Goal: Task Accomplishment & Management: Complete application form

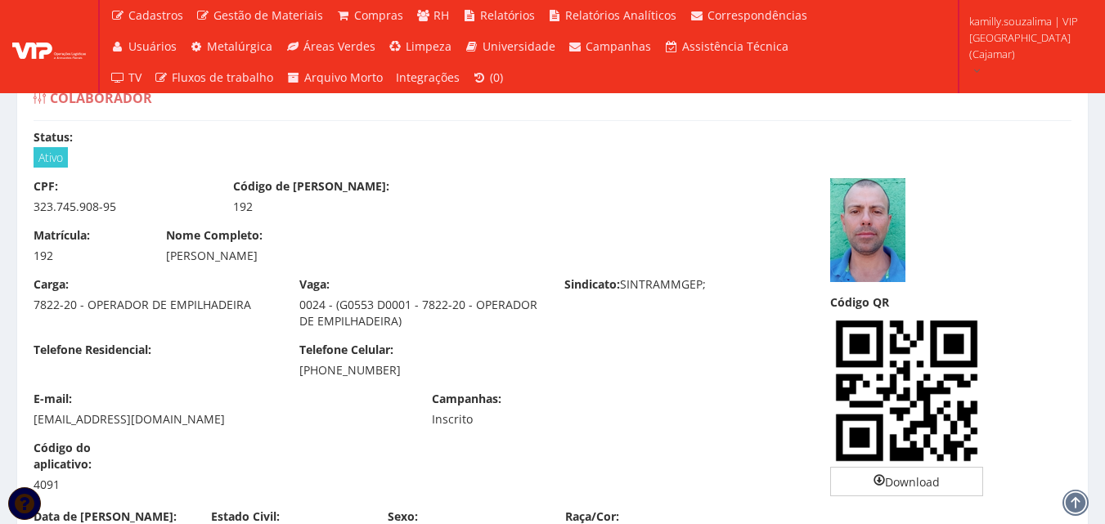
drag, startPoint x: 277, startPoint y: 376, endPoint x: 443, endPoint y: 363, distance: 166.5
click at [443, 363] on div "Telefone Residencial: Telefone Celular: (11) 99719-1068" at bounding box center [419, 366] width 797 height 49
copy font "(11) 99719-1068"
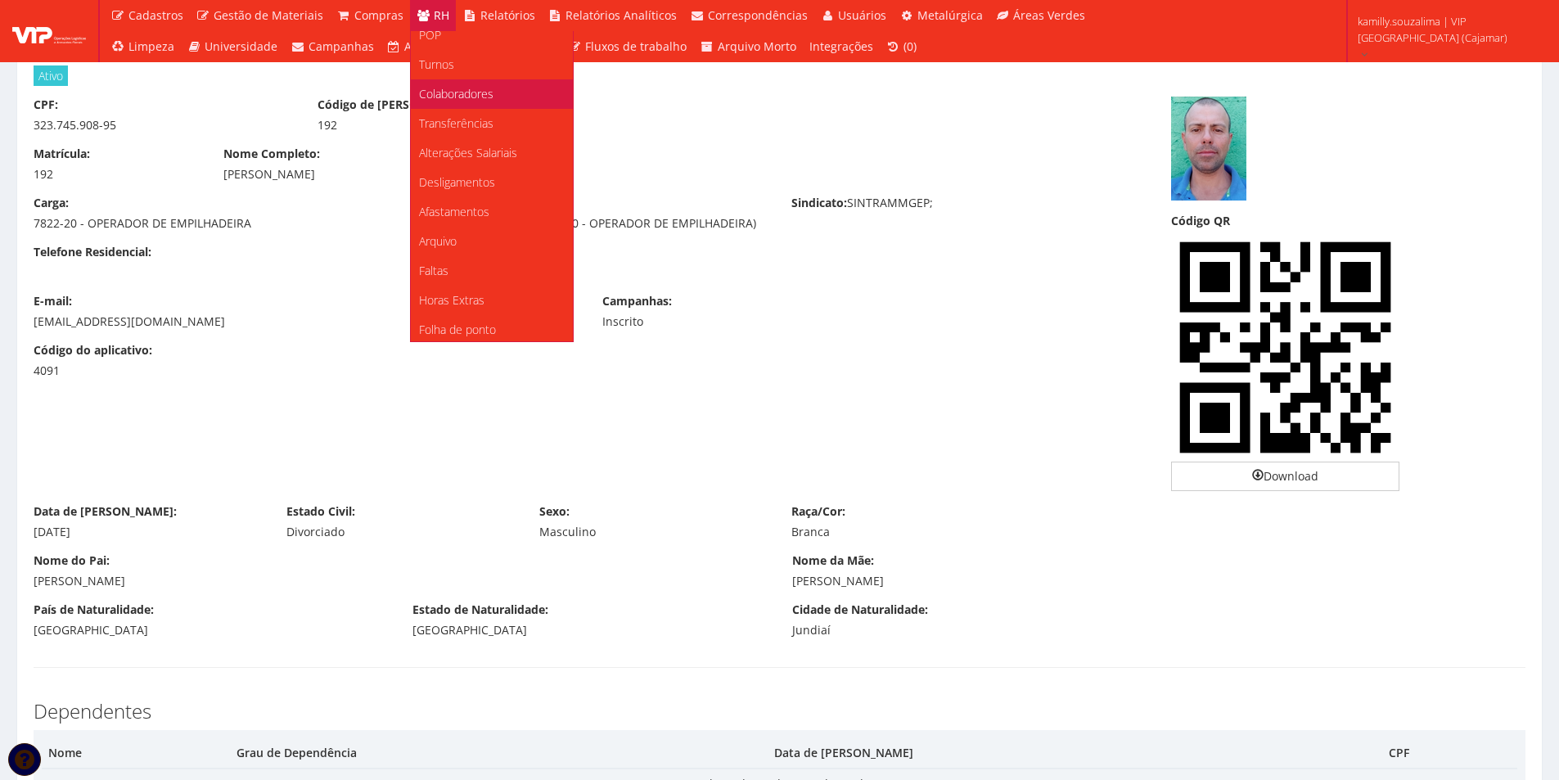
scroll to position [164, 0]
drag, startPoint x: 439, startPoint y: 172, endPoint x: 452, endPoint y: 172, distance: 12.3
click at [439, 172] on font "Faltas" at bounding box center [433, 177] width 29 height 16
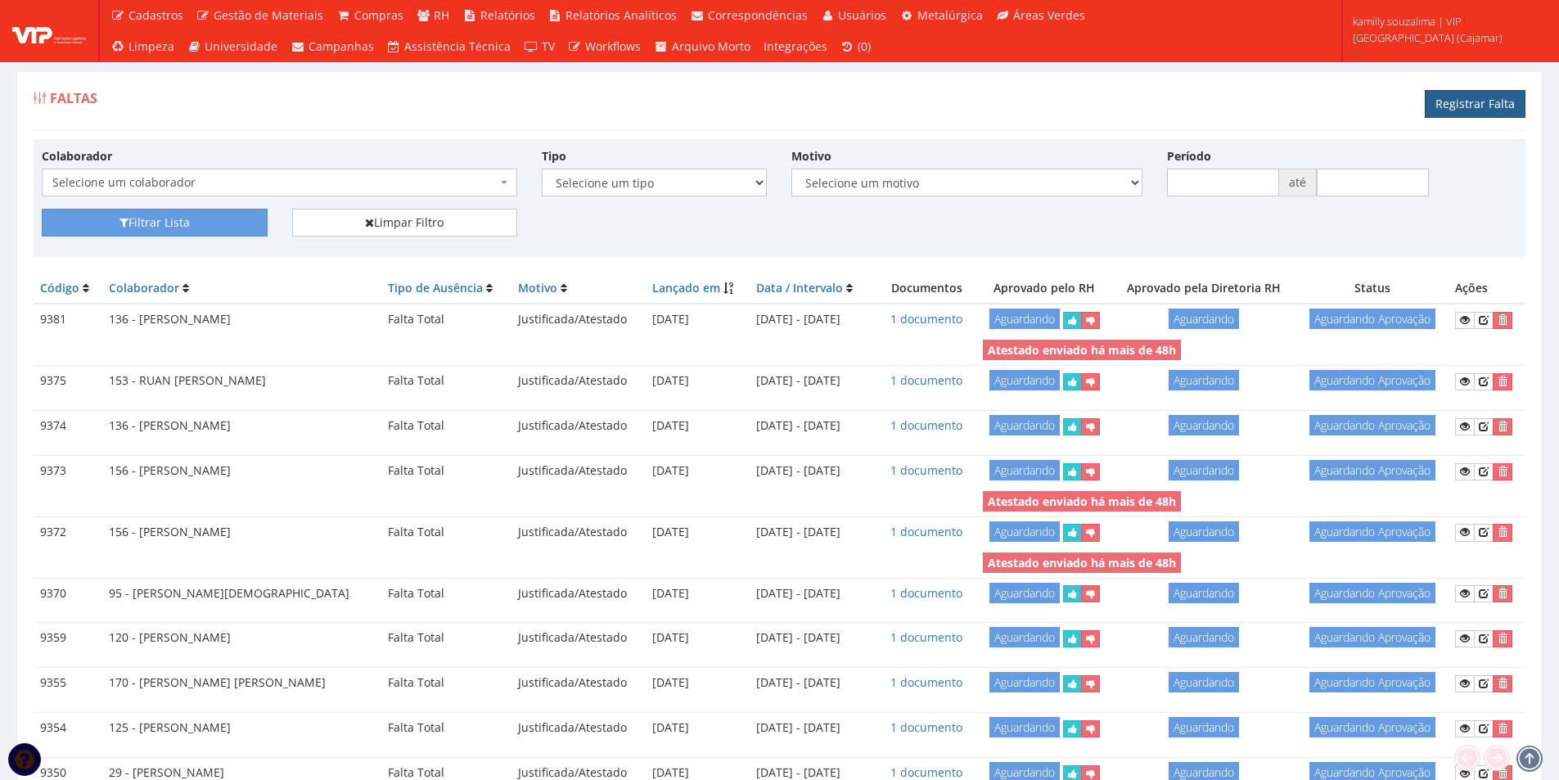
click at [1464, 111] on link "Registrar Falta" at bounding box center [1474, 104] width 101 height 28
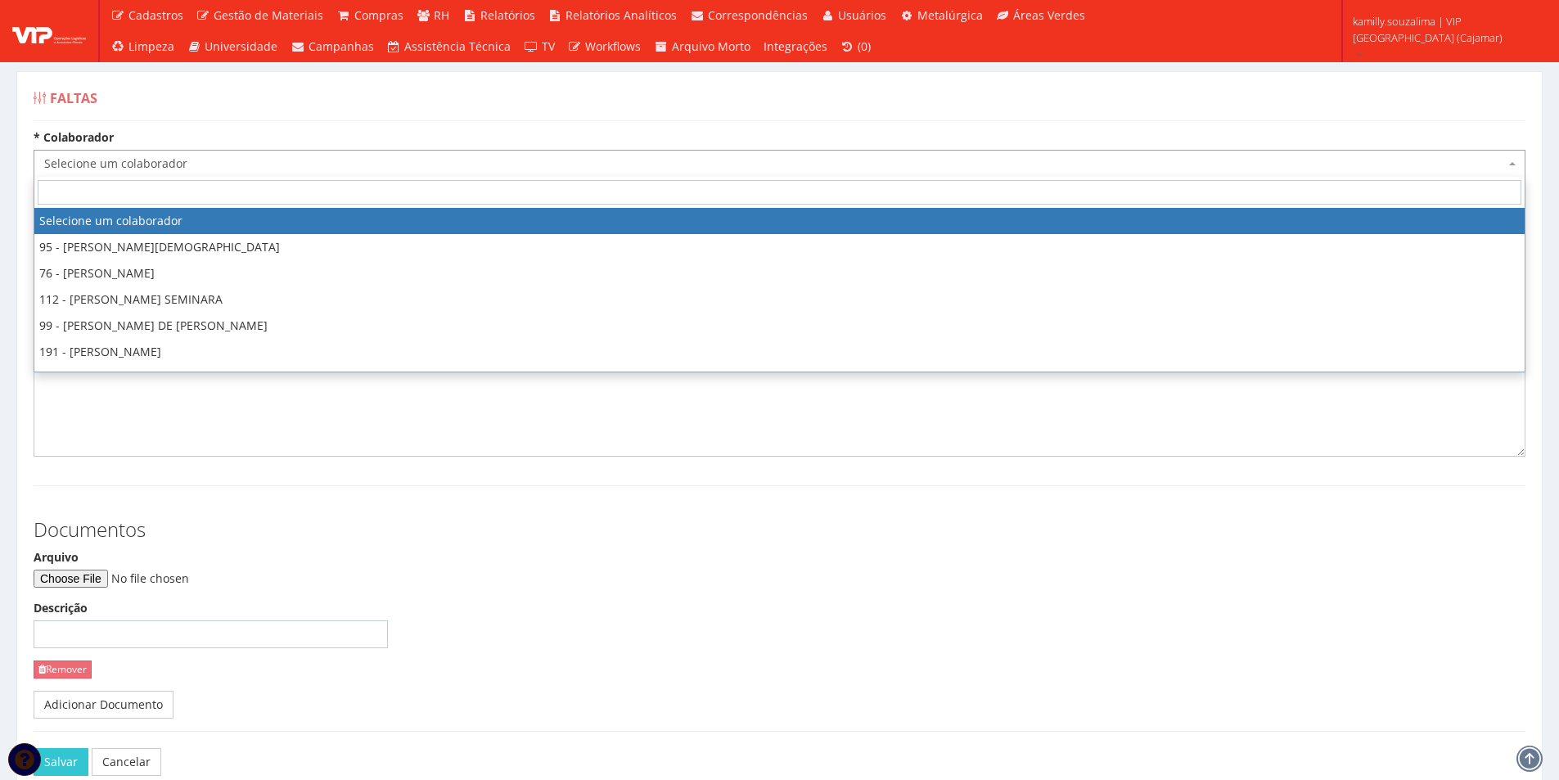
click at [273, 174] on span "Selecione um colaborador" at bounding box center [779, 164] width 1491 height 28
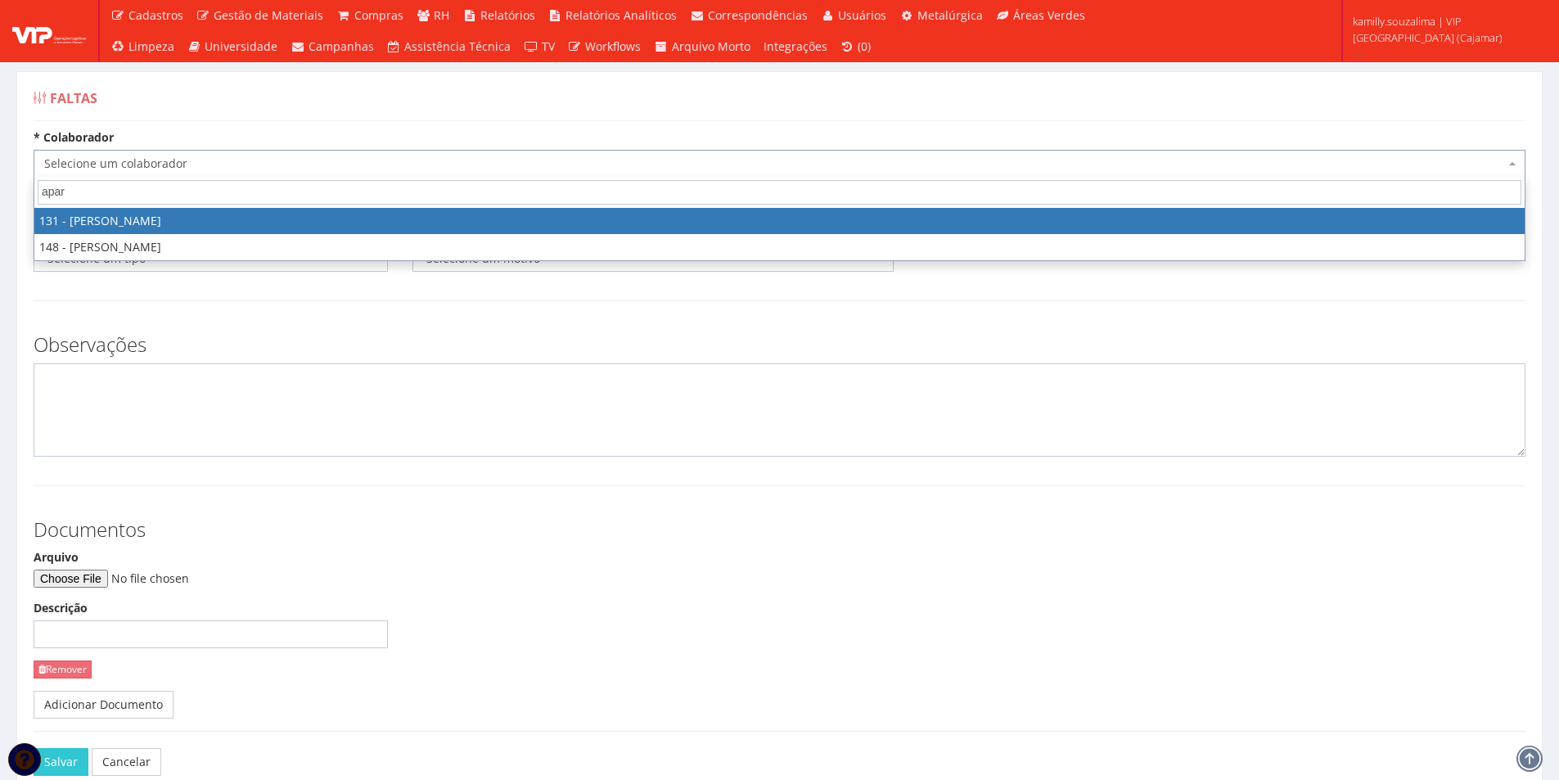
type input "apar"
select select "3881"
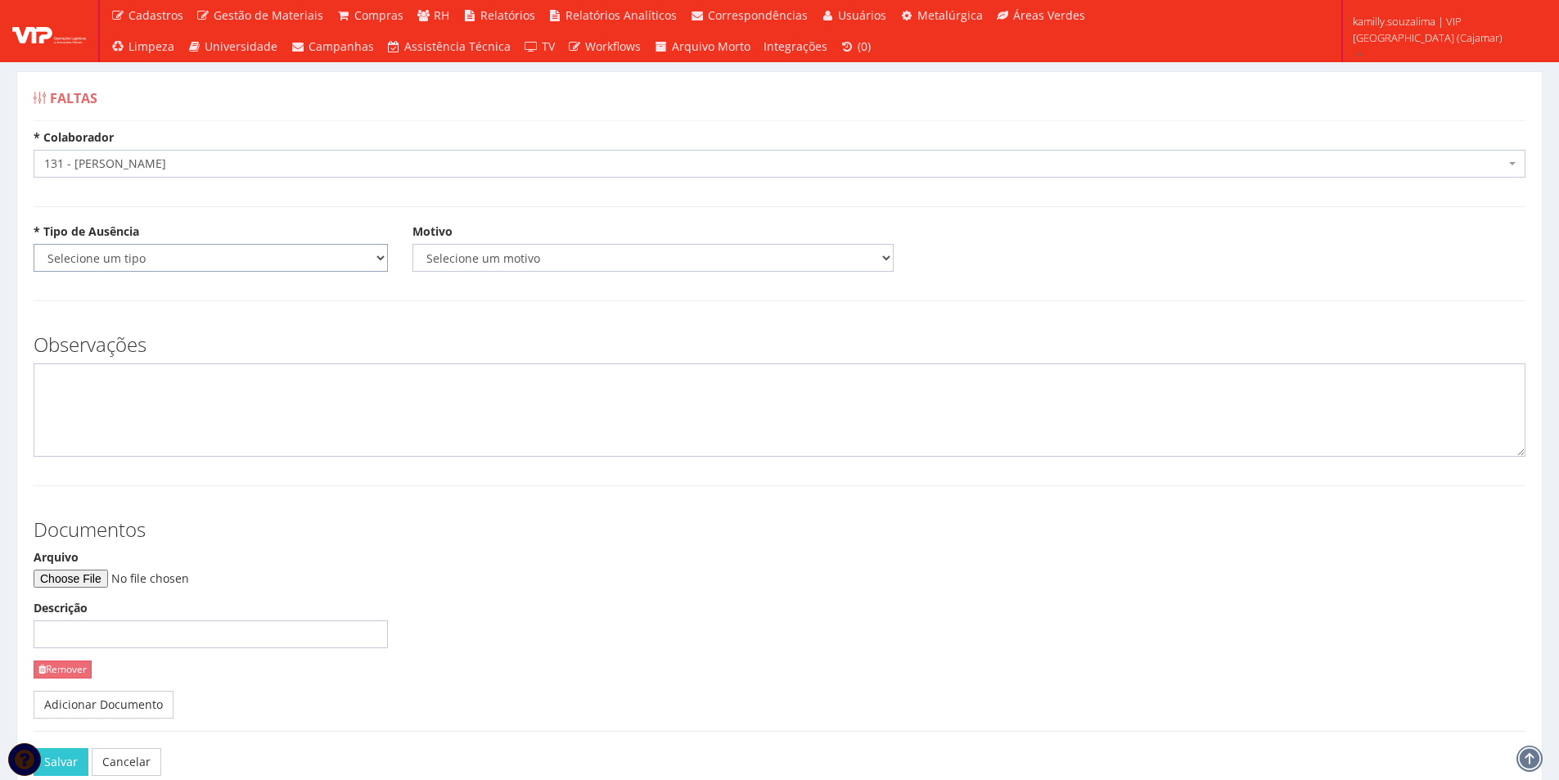
click at [186, 271] on select "Selecione um tipo Falta Total Falta Parcial Afastamento Férias" at bounding box center [211, 258] width 354 height 28
click at [34, 244] on select "Selecione um tipo Falta Total Falta Parcial Afastamento Férias" at bounding box center [211, 258] width 354 height 28
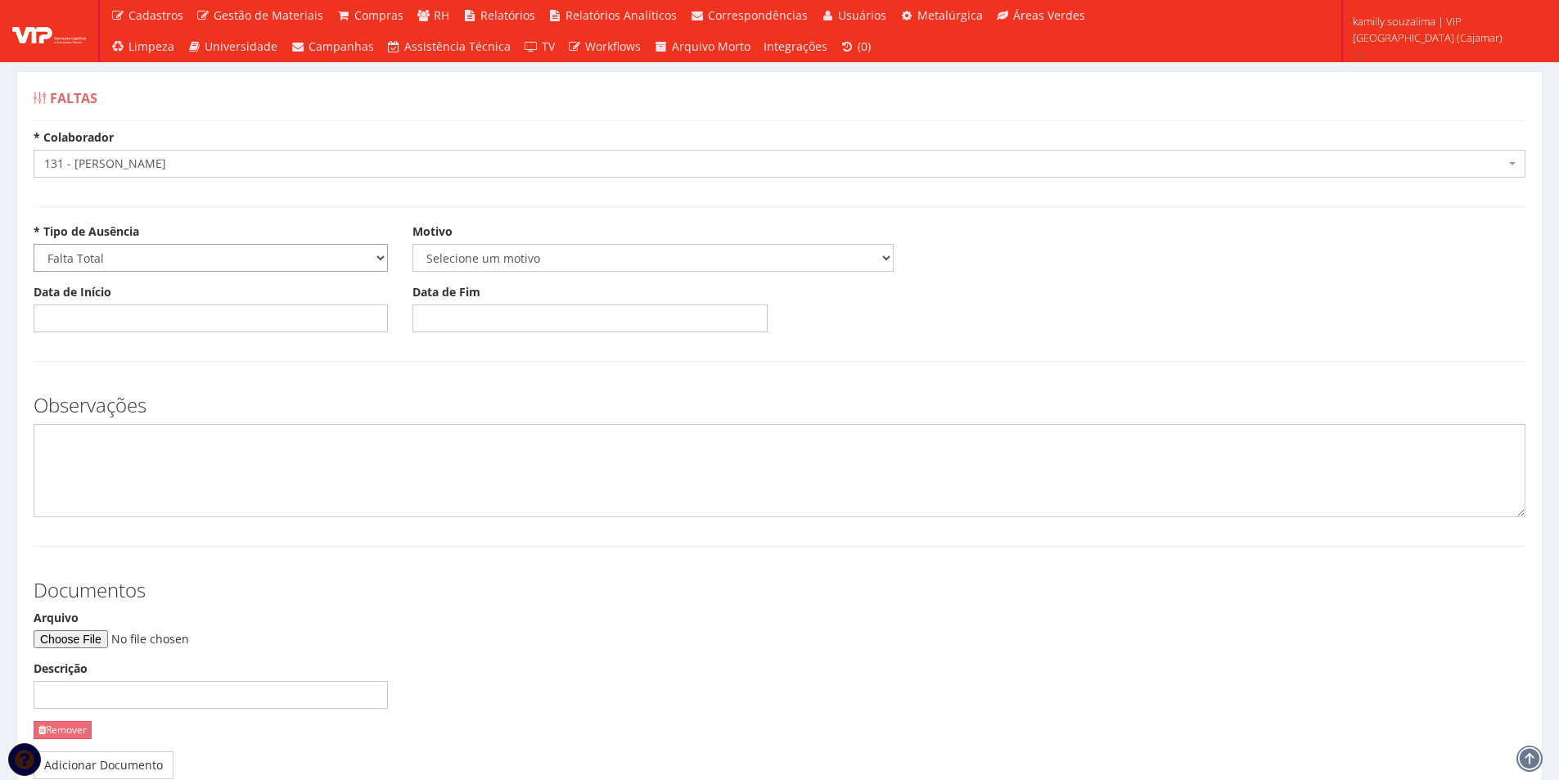
click at [112, 261] on select "Selecione um tipo Falta Total Falta Parcial Afastamento Férias" at bounding box center [211, 258] width 354 height 28
select select "parcial"
click at [34, 244] on select "Selecione um tipo Falta Total Falta Parcial Afastamento Férias" at bounding box center [211, 258] width 354 height 28
click at [433, 259] on select "Selecione um motivo Acidente Atestado Atraso Declaração Determinação Judicial D…" at bounding box center [652, 258] width 481 height 28
select select "atestado"
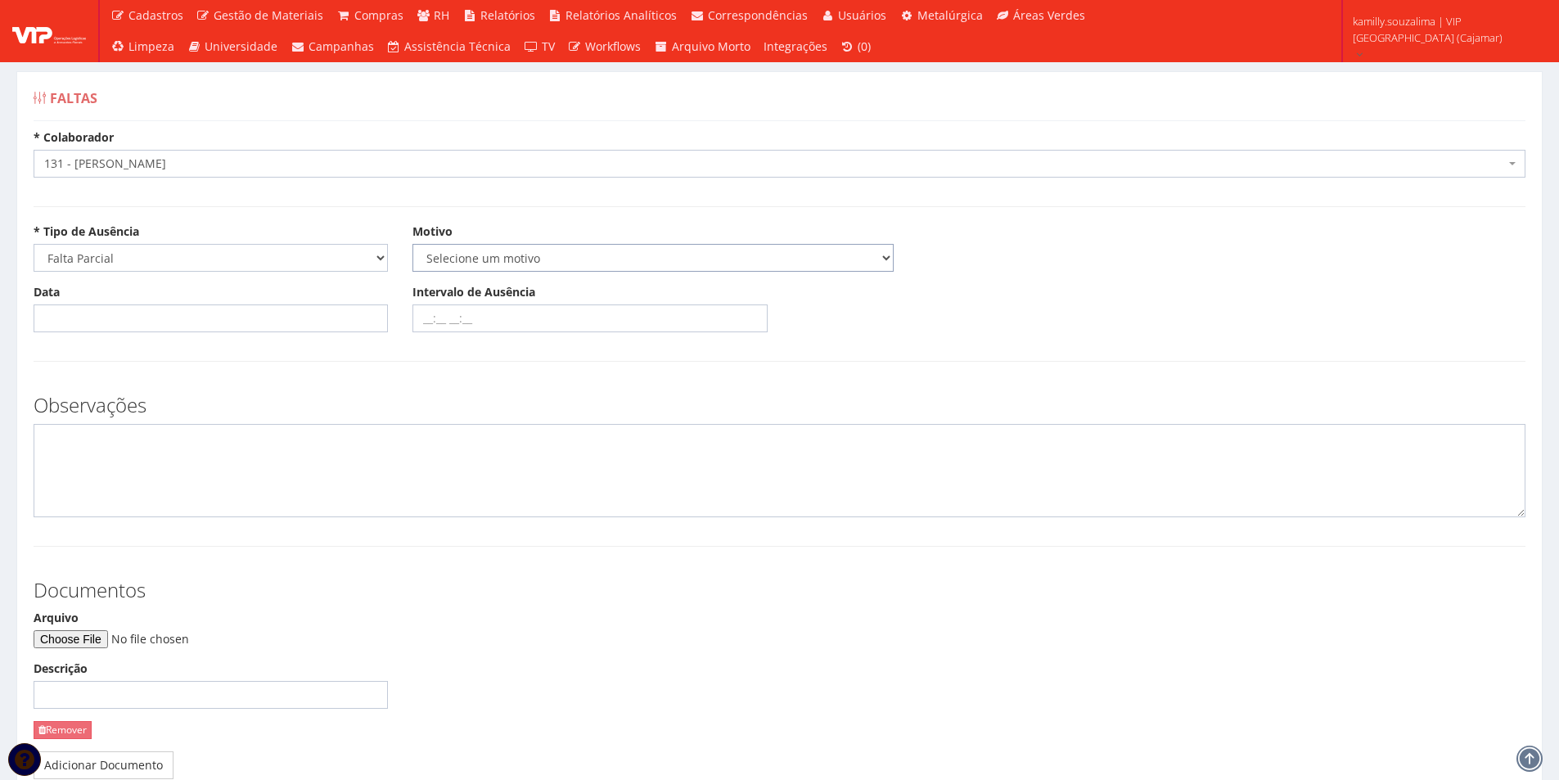
click at [412, 244] on select "Selecione um motivo Acidente Atestado Atraso Declaração Determinação Judicial D…" at bounding box center [652, 258] width 481 height 28
click at [214, 324] on input "Data" at bounding box center [211, 318] width 354 height 28
type input "0"
type input "[DATE]"
drag, startPoint x: 428, startPoint y: 304, endPoint x: 528, endPoint y: 320, distance: 101.0
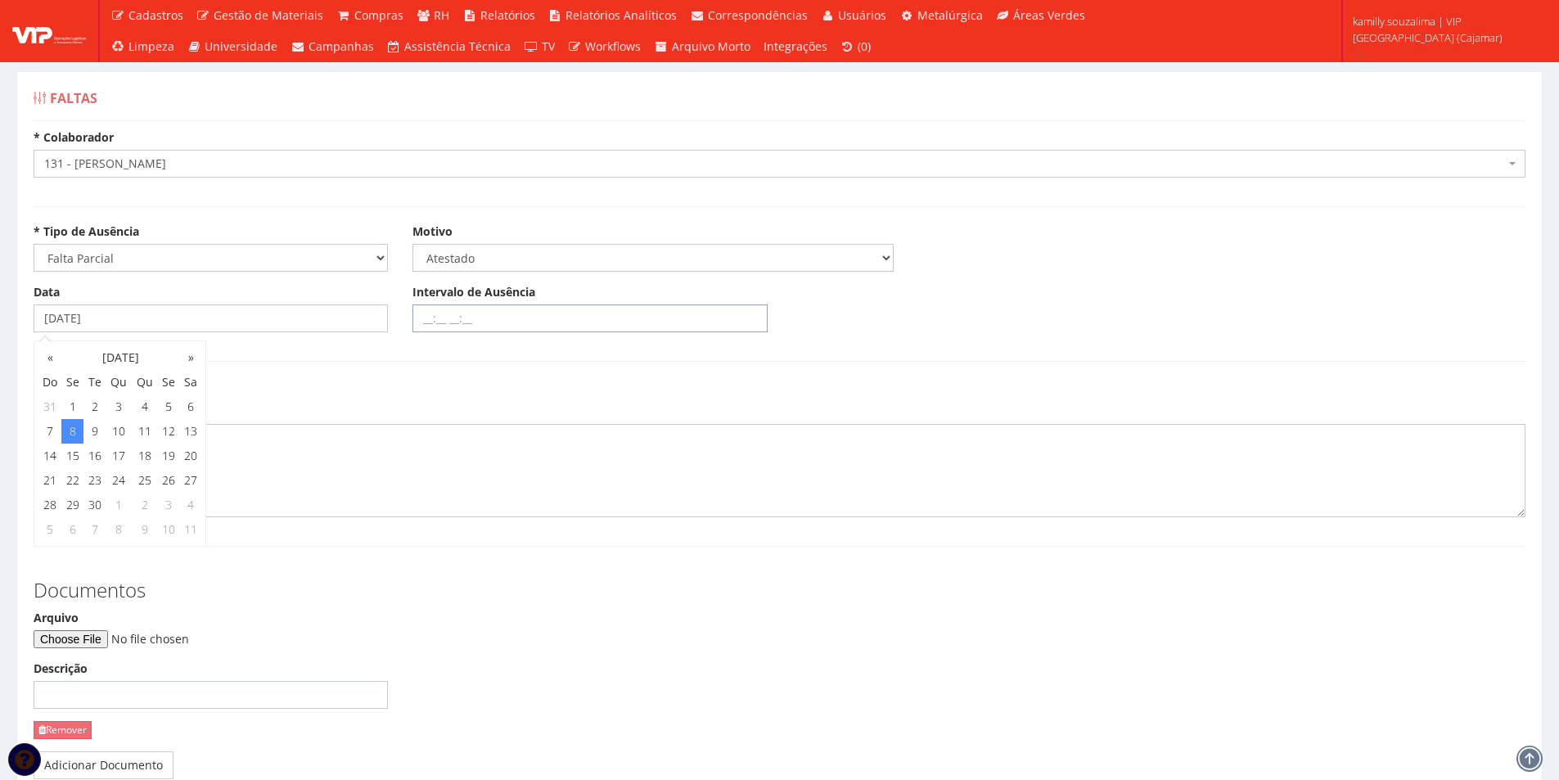
click at [430, 304] on input "Intervalo de Ausência" at bounding box center [589, 318] width 354 height 28
type input "08:00 12:30"
click at [215, 443] on textarea at bounding box center [779, 470] width 1491 height 93
type textarea "a"
type textarea "ACOMPANHANTE DO PAI APARECIDO VIEIRA"
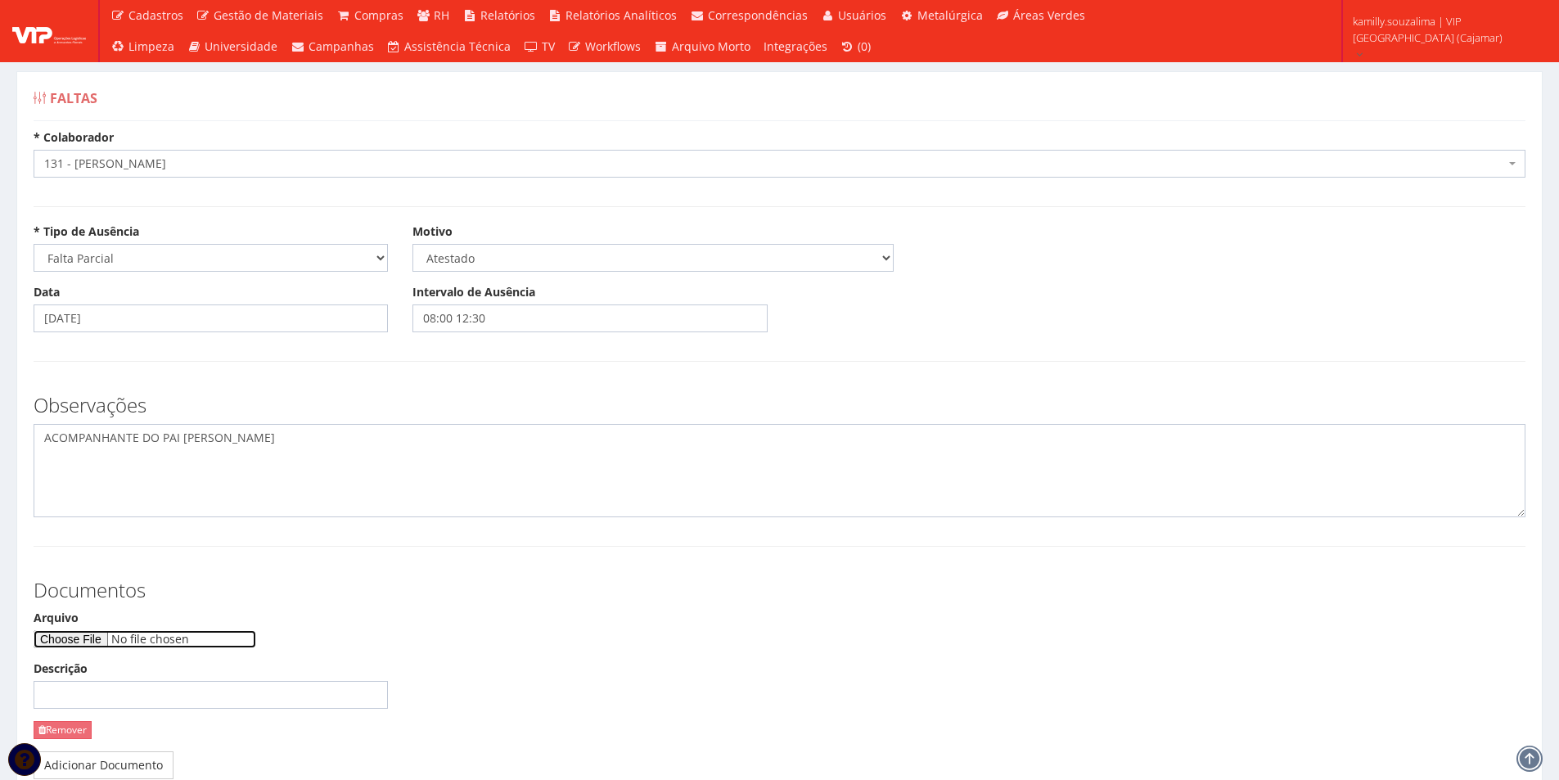
click at [102, 641] on input "Arquivo" at bounding box center [145, 639] width 223 height 18
type input "C:\fakepath\image (2) (1).png"
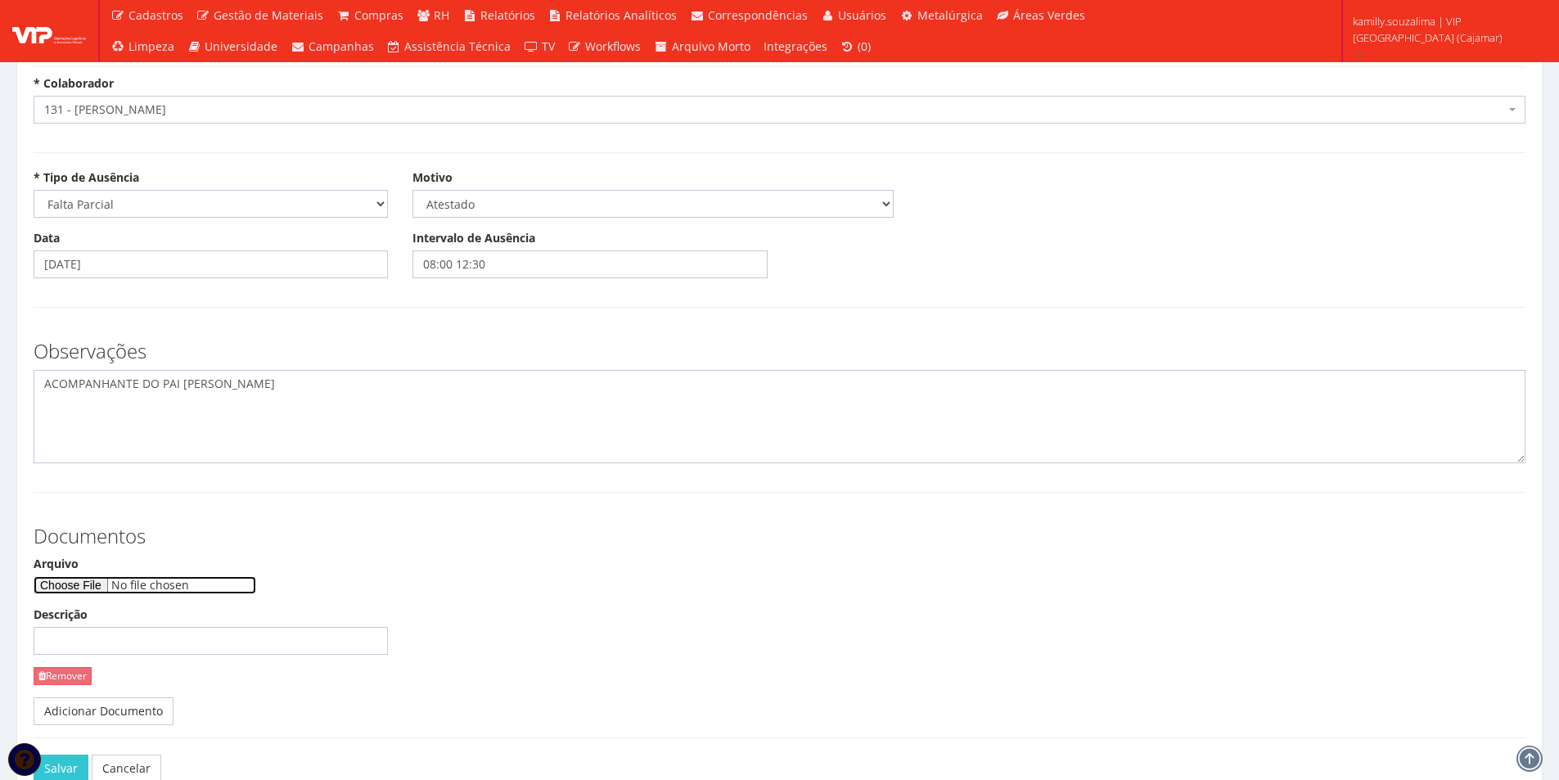
scroll to position [82, 0]
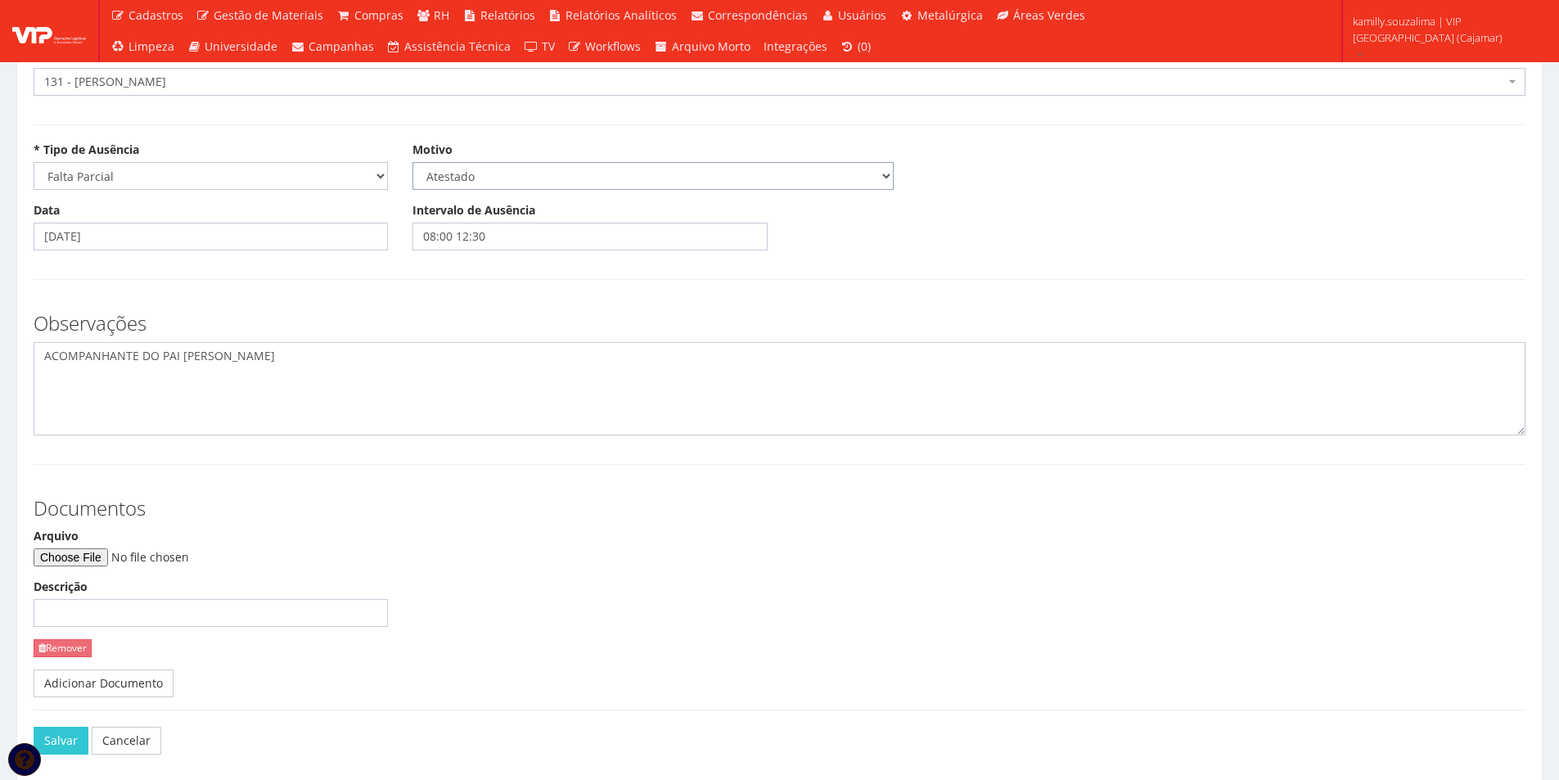
click at [506, 174] on select "Selecione um motivo Acidente Atestado Atraso Declaração Determinação Judicial D…" at bounding box center [652, 176] width 481 height 28
select select "declaracao"
click at [412, 162] on select "Selecione um motivo Acidente Atestado Atraso Declaração Determinação Judicial D…" at bounding box center [652, 176] width 481 height 28
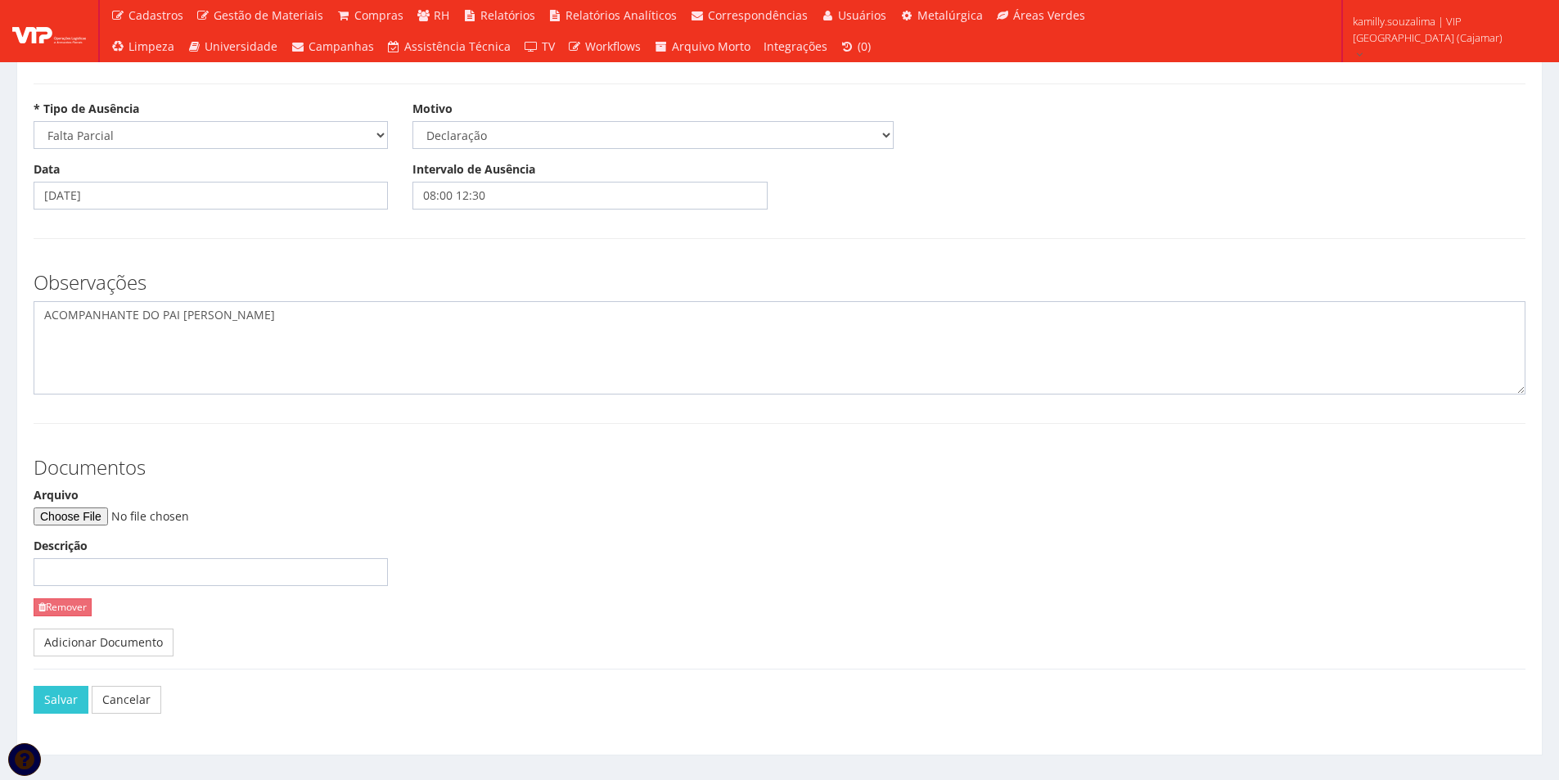
scroll to position [154, 0]
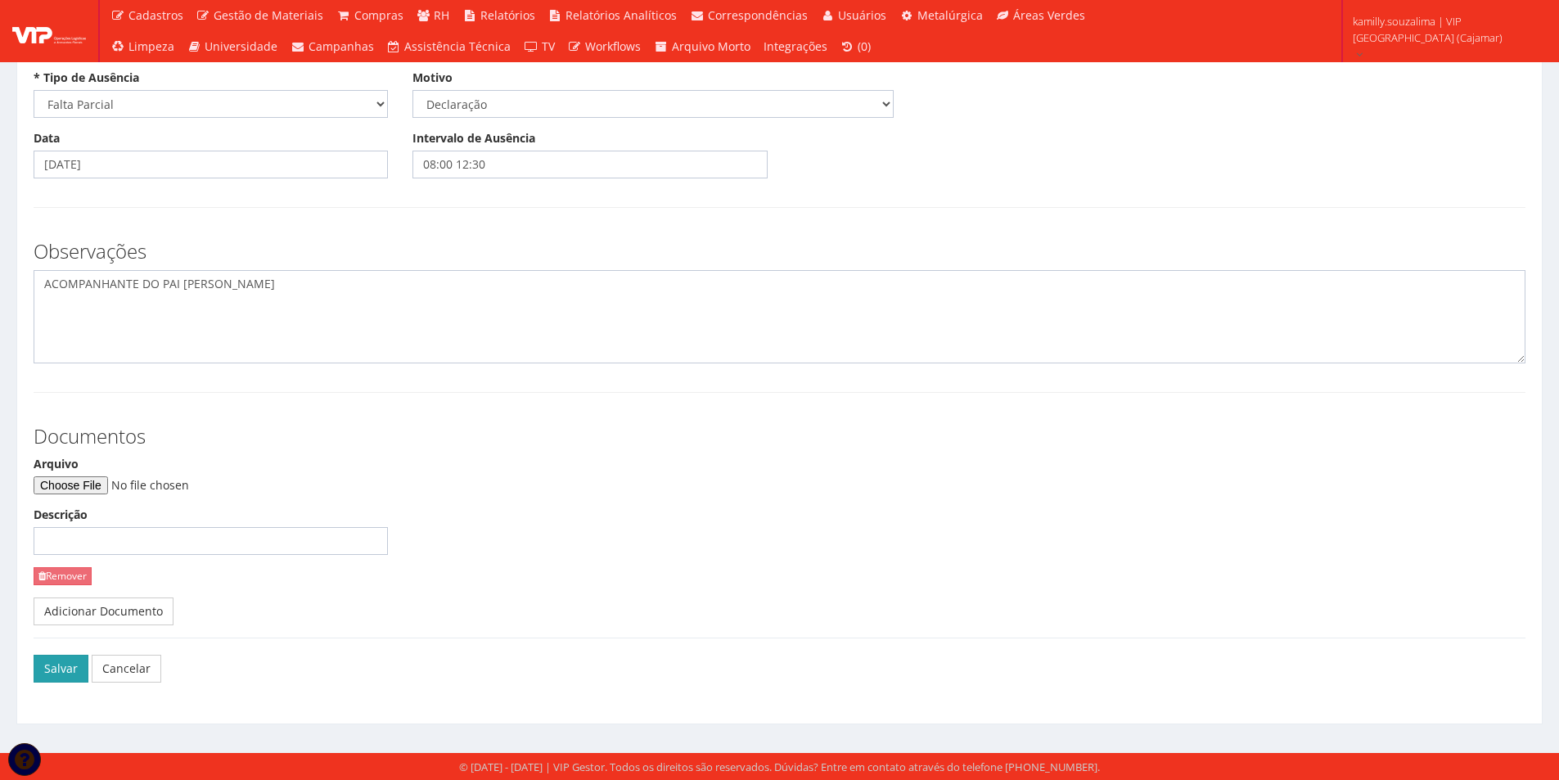
click at [50, 670] on button "Salvar" at bounding box center [61, 669] width 55 height 28
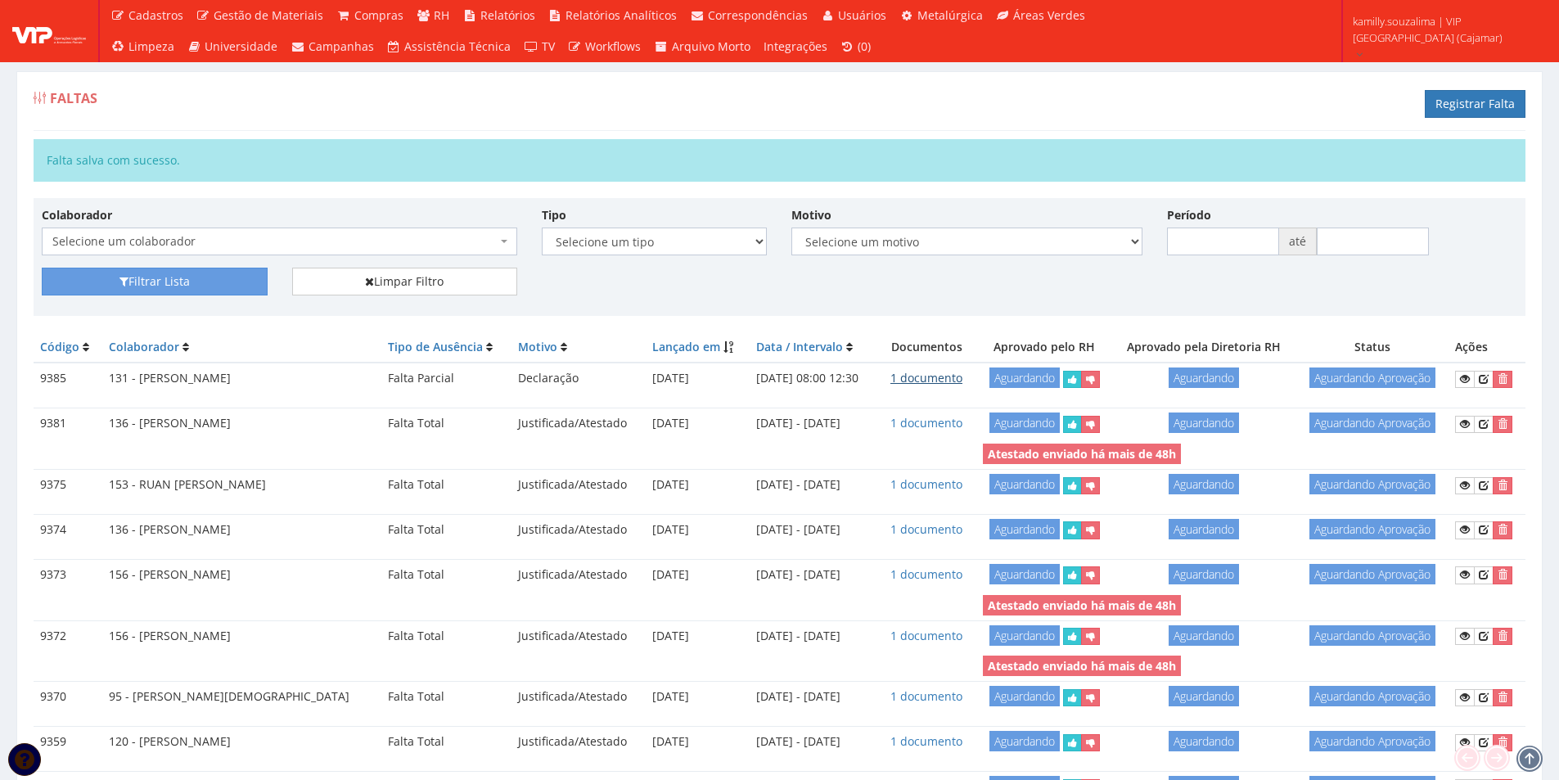
click at [933, 382] on link "1 documento" at bounding box center [926, 378] width 72 height 16
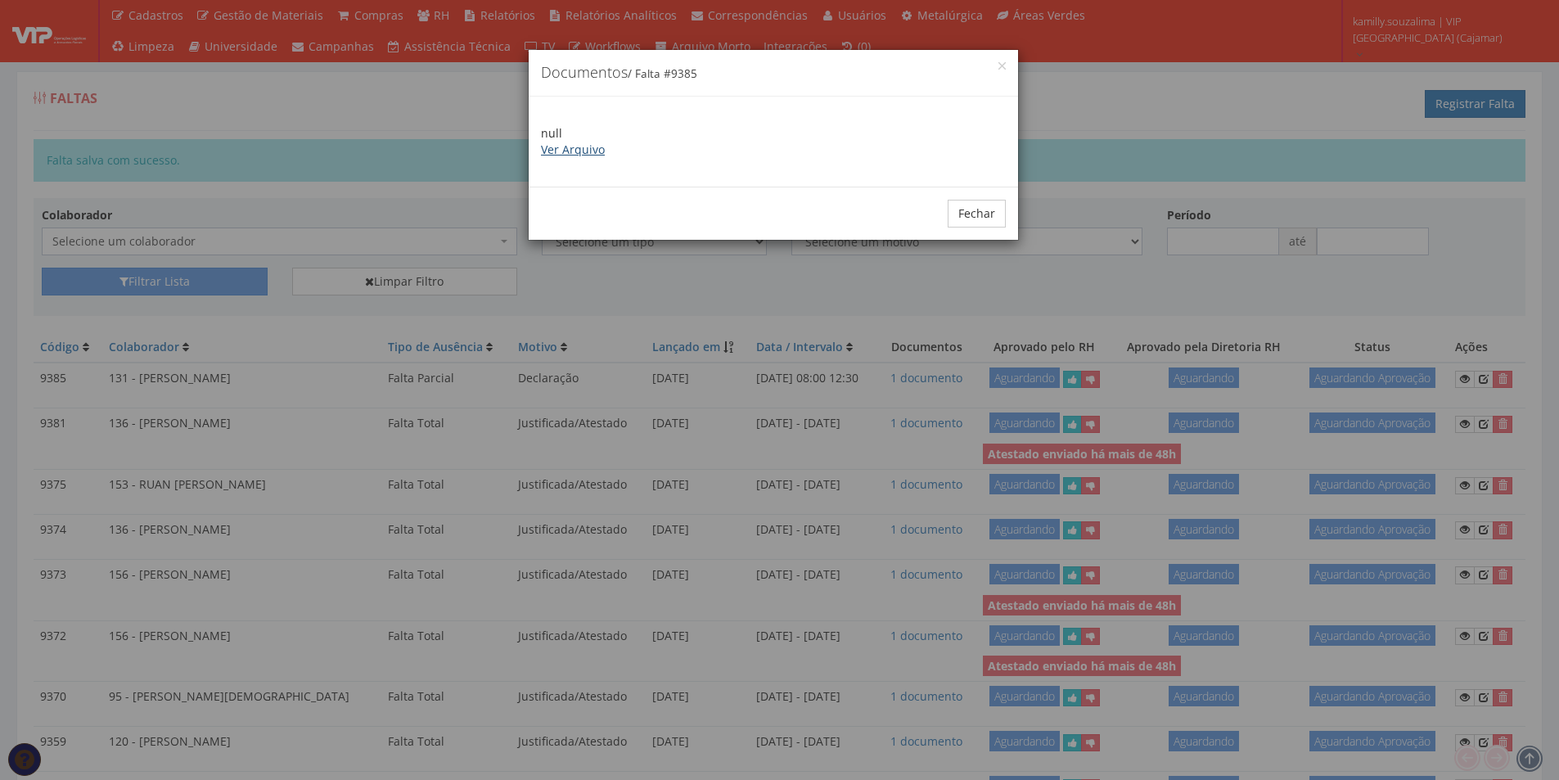
click at [570, 149] on link "Ver Arquivo" at bounding box center [573, 150] width 64 height 16
drag, startPoint x: 993, startPoint y: 209, endPoint x: 30, endPoint y: 200, distance: 963.0
click at [988, 209] on button "Fechar" at bounding box center [976, 214] width 58 height 28
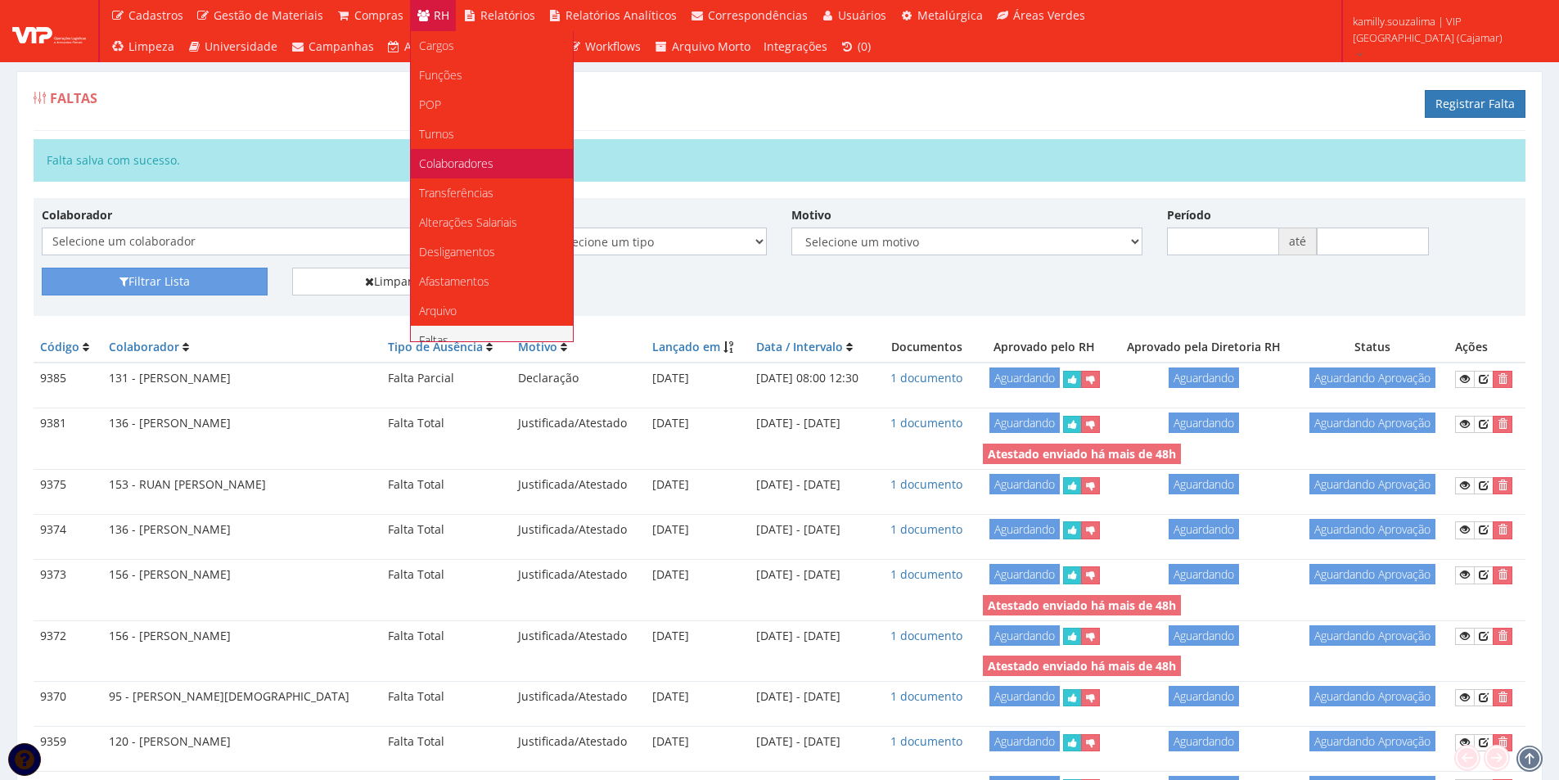
click at [457, 159] on span "Colaboradores" at bounding box center [456, 163] width 74 height 16
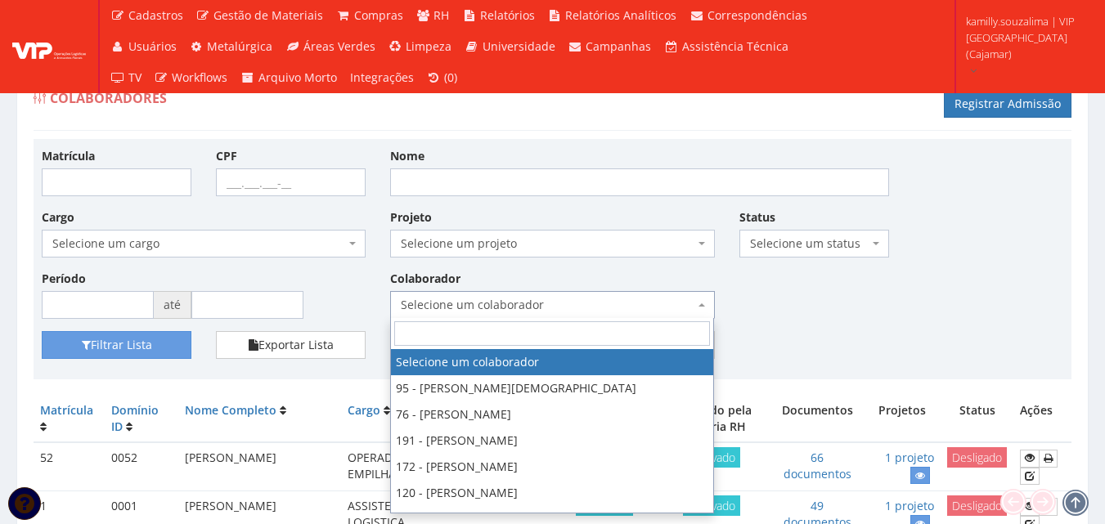
click at [534, 307] on span "Selecione um colaborador" at bounding box center [547, 305] width 293 height 16
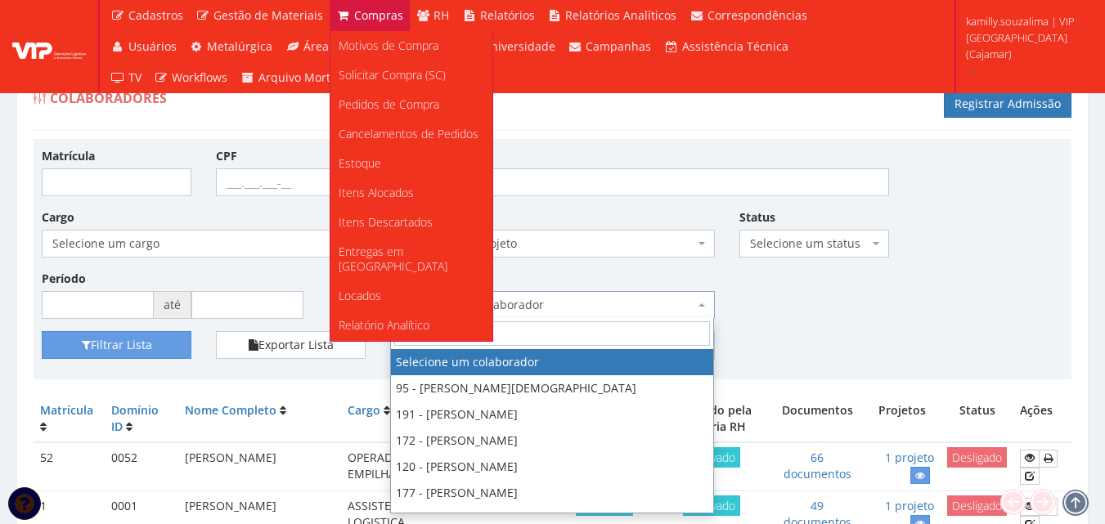
type input "E"
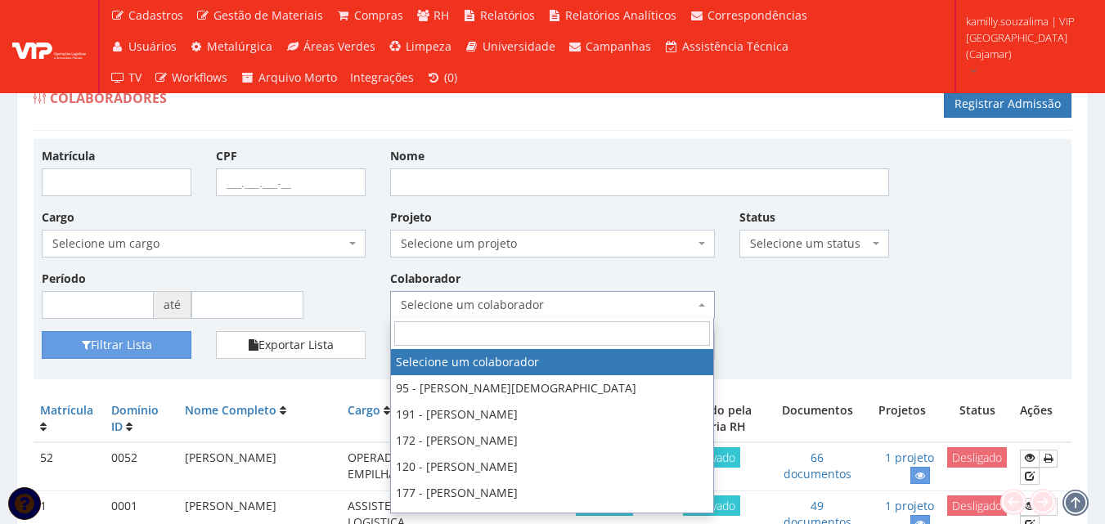
click at [821, 322] on div "Matrícula CPF Nome Cargo Selecione um cargo G1046 D0029 - 4110-05 - AGENTE DE A…" at bounding box center [552, 239] width 1046 height 184
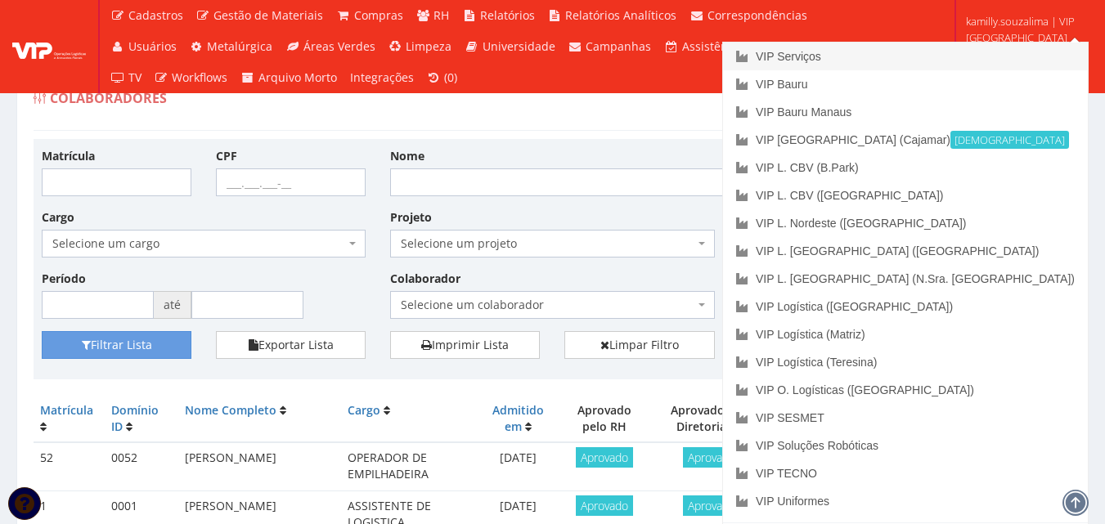
click at [1001, 52] on link "VIP Serviços" at bounding box center [905, 57] width 365 height 28
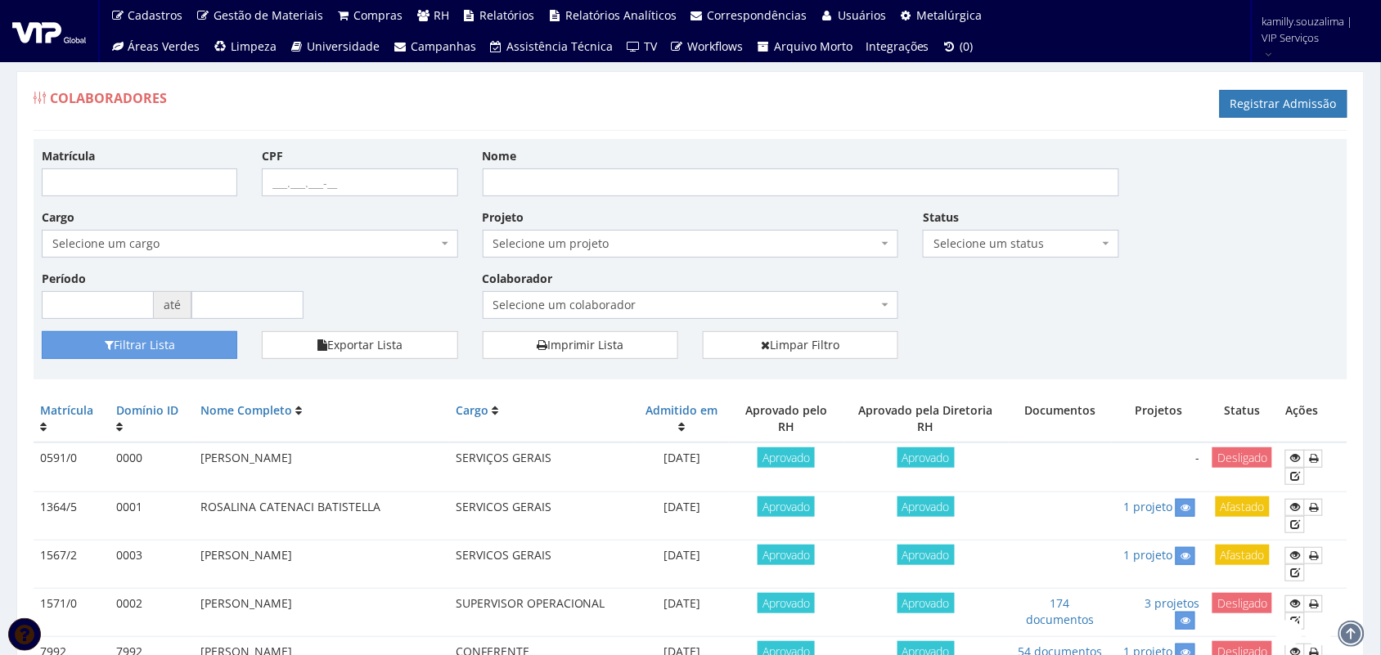
click at [758, 304] on span "Selecione um colaborador" at bounding box center [685, 305] width 385 height 16
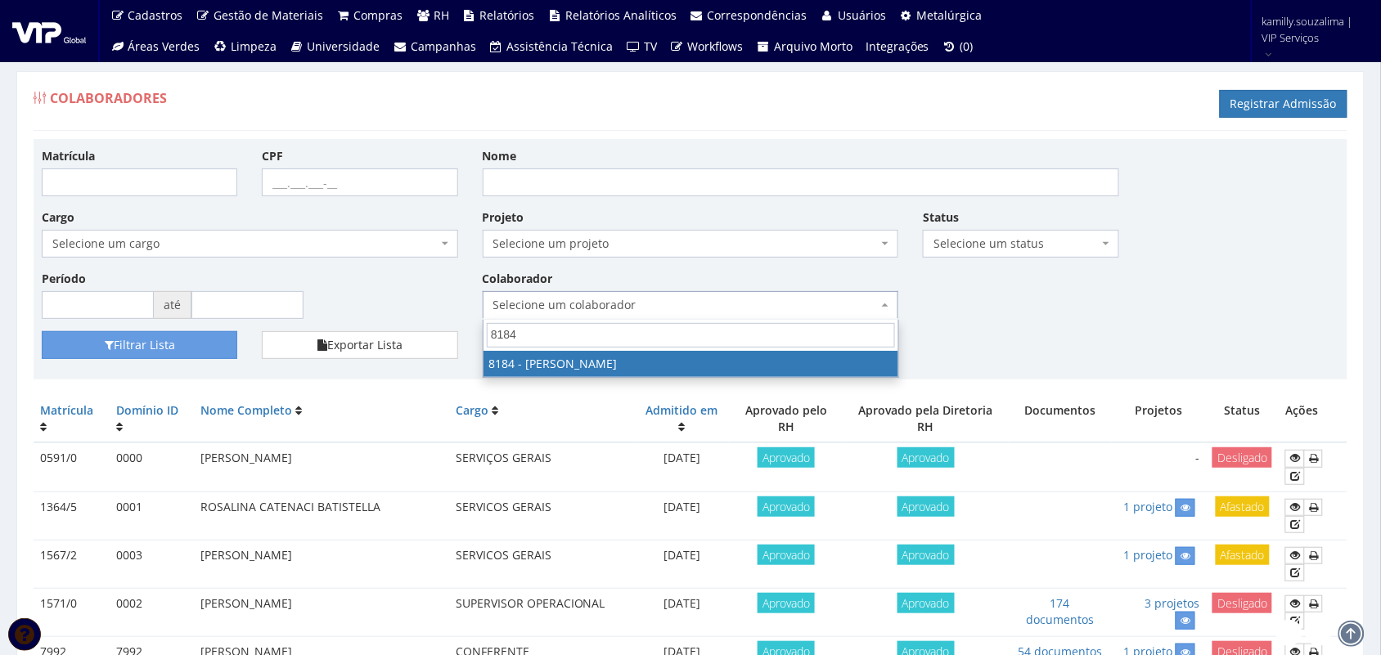
type input "8184"
drag, startPoint x: 751, startPoint y: 362, endPoint x: 0, endPoint y: 366, distance: 751.1
select select "4095"
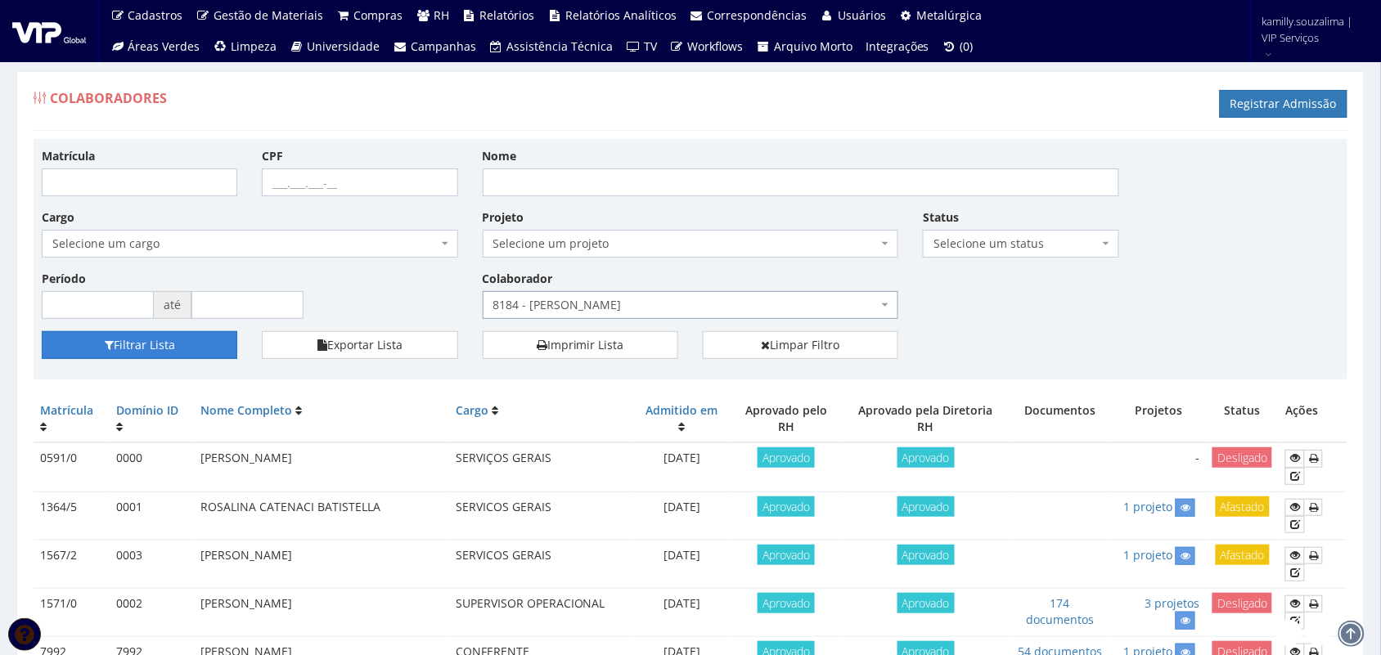
click at [169, 353] on button "Filtrar Lista" at bounding box center [140, 345] width 196 height 28
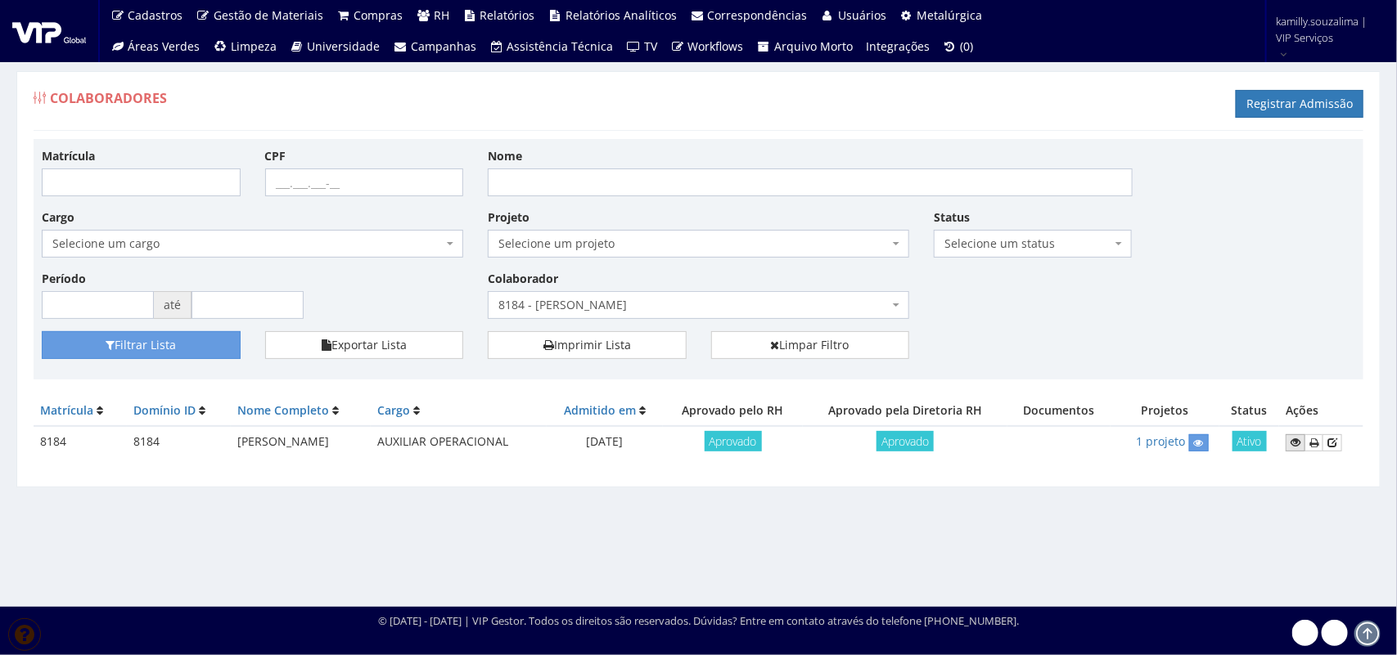
click at [1295, 442] on icon at bounding box center [1295, 442] width 10 height 11
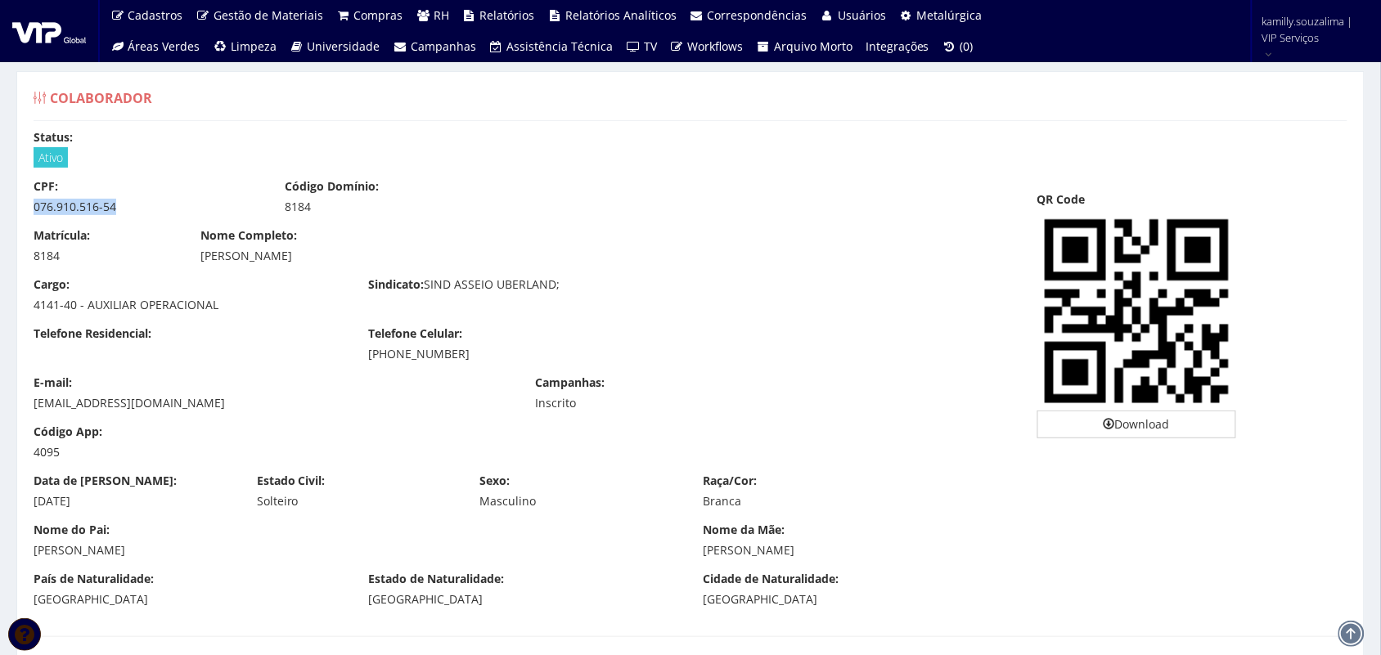
drag, startPoint x: 128, startPoint y: 200, endPoint x: 18, endPoint y: 199, distance: 109.6
copy div "076.910.516-54"
drag, startPoint x: 484, startPoint y: 349, endPoint x: 361, endPoint y: 346, distance: 123.6
click at [361, 346] on div "Telefone Celular: (34) 99289-7442" at bounding box center [523, 344] width 335 height 37
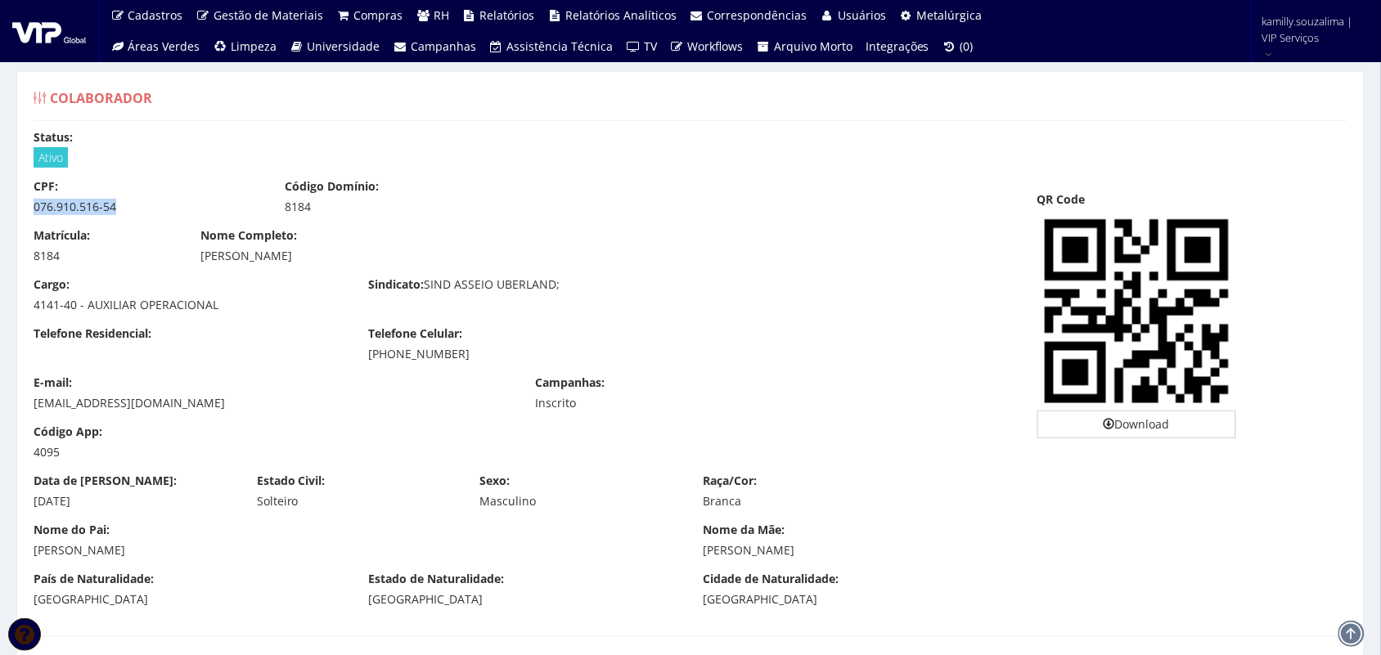
copy div "(34) 99289-7442"
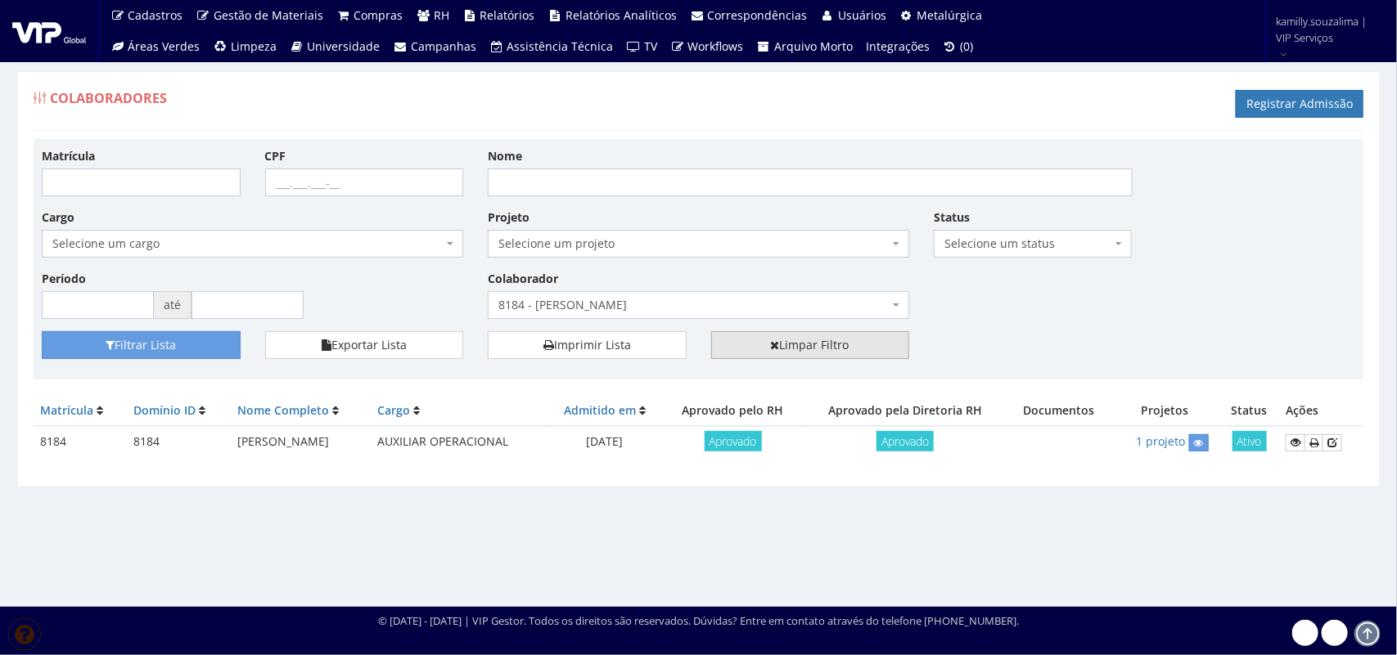
click at [751, 359] on link "Limpar Filtro" at bounding box center [810, 345] width 199 height 28
